Goal: Complete application form

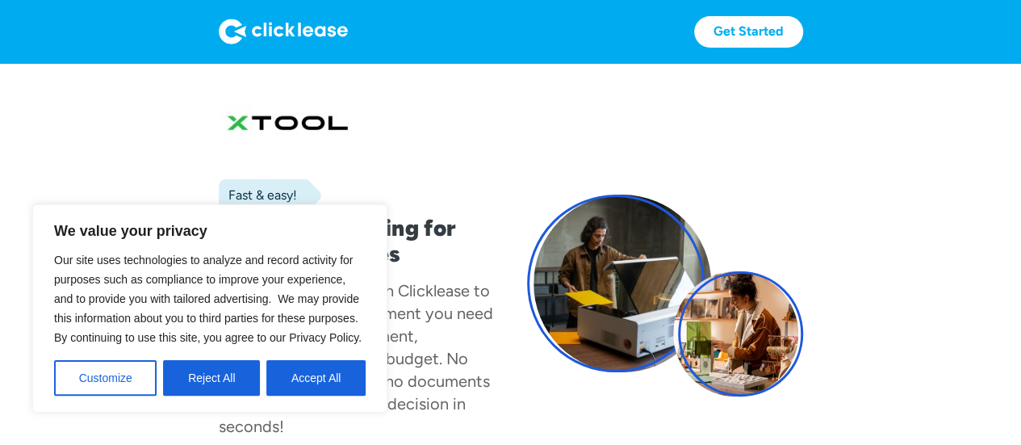
click at [519, 78] on section "Fast & easy! Equipment leasing for small businesses xTool has partnered with Cl…" at bounding box center [510, 311] width 1021 height 497
click at [310, 395] on button "Accept All" at bounding box center [315, 378] width 99 height 36
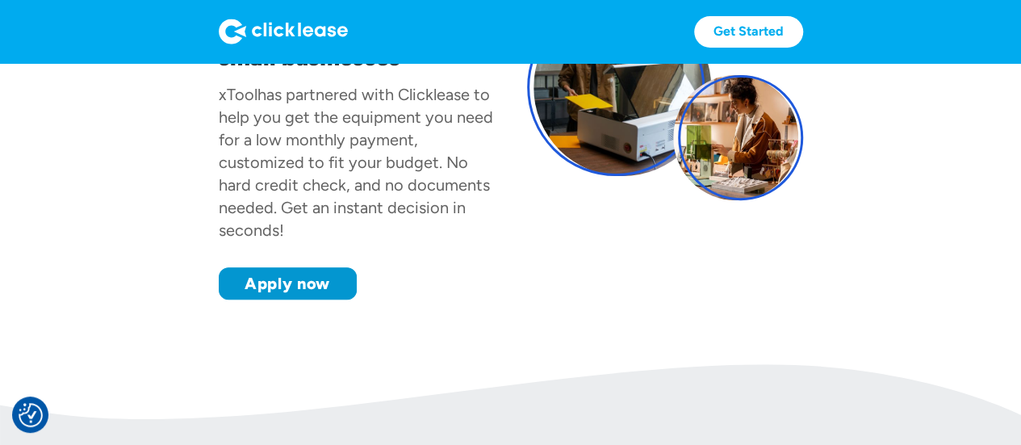
scroll to position [198, 0]
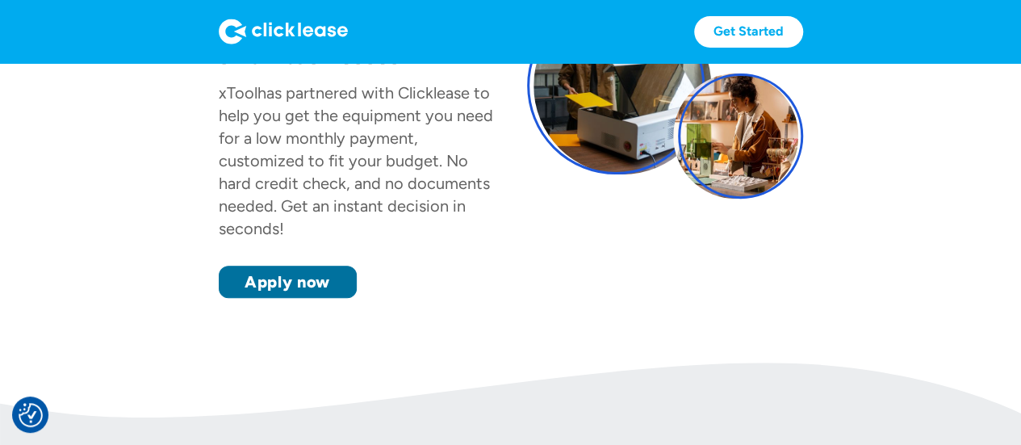
click at [317, 288] on link "Apply now" at bounding box center [288, 282] width 138 height 32
